Goal: Find contact information: Find contact information

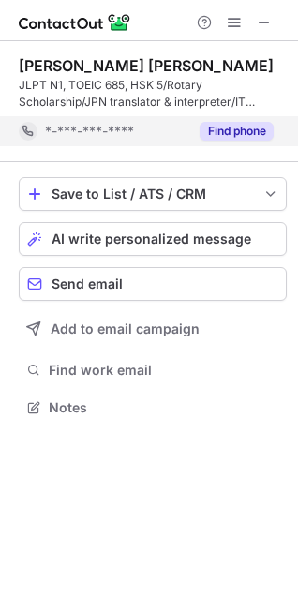
scroll to position [394, 298]
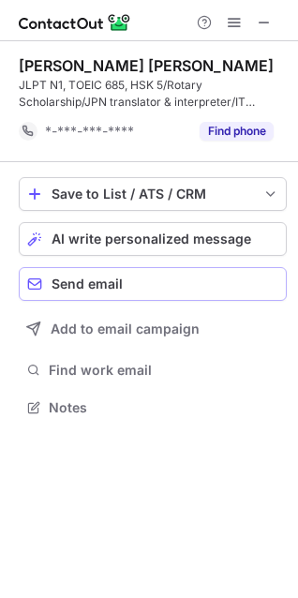
click at [124, 292] on button "Send email" at bounding box center [153, 284] width 268 height 34
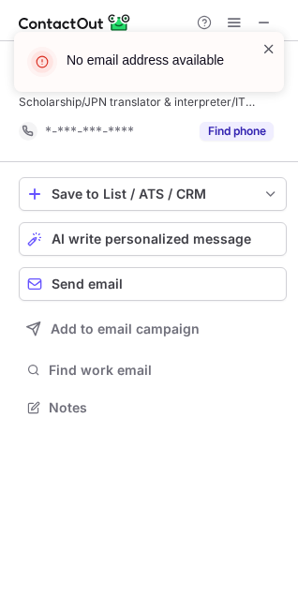
click at [268, 49] on span at bounding box center [269, 48] width 15 height 19
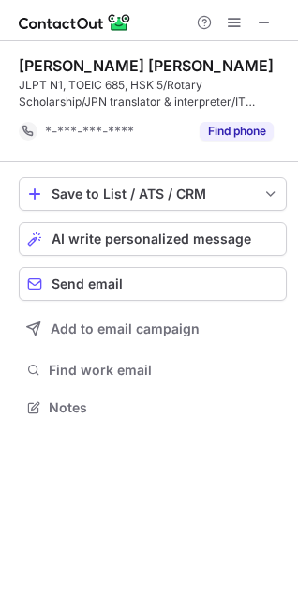
click at [268, 16] on div "No email address available" at bounding box center [149, 31] width 300 height 37
click at [269, 21] on span at bounding box center [264, 22] width 15 height 15
